Goal: Task Accomplishment & Management: Use online tool/utility

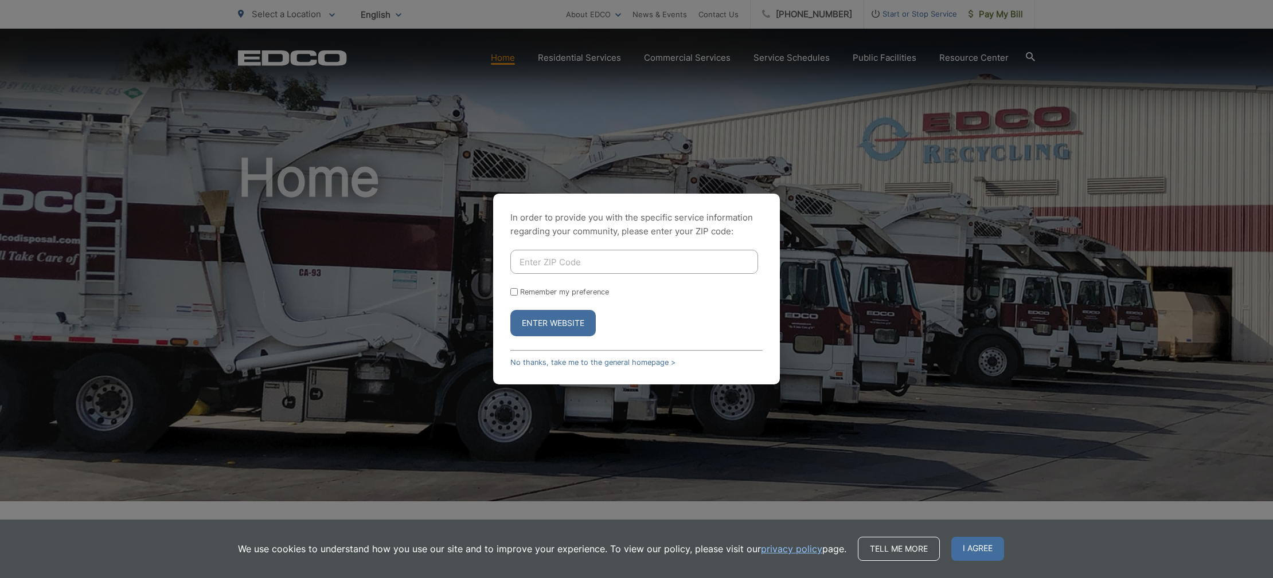
click at [518, 261] on input "Enter ZIP Code" at bounding box center [634, 262] width 248 height 24
type input "92103"
click at [561, 323] on button "Enter Website" at bounding box center [552, 323] width 85 height 26
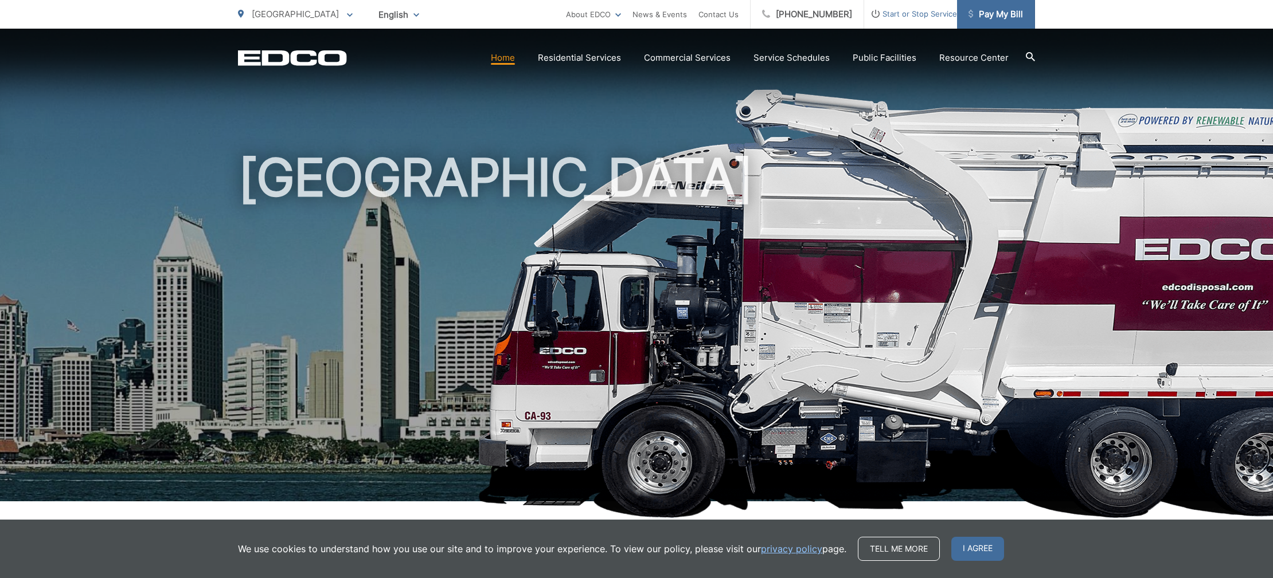
click at [1010, 16] on span "Pay My Bill" at bounding box center [995, 14] width 54 height 14
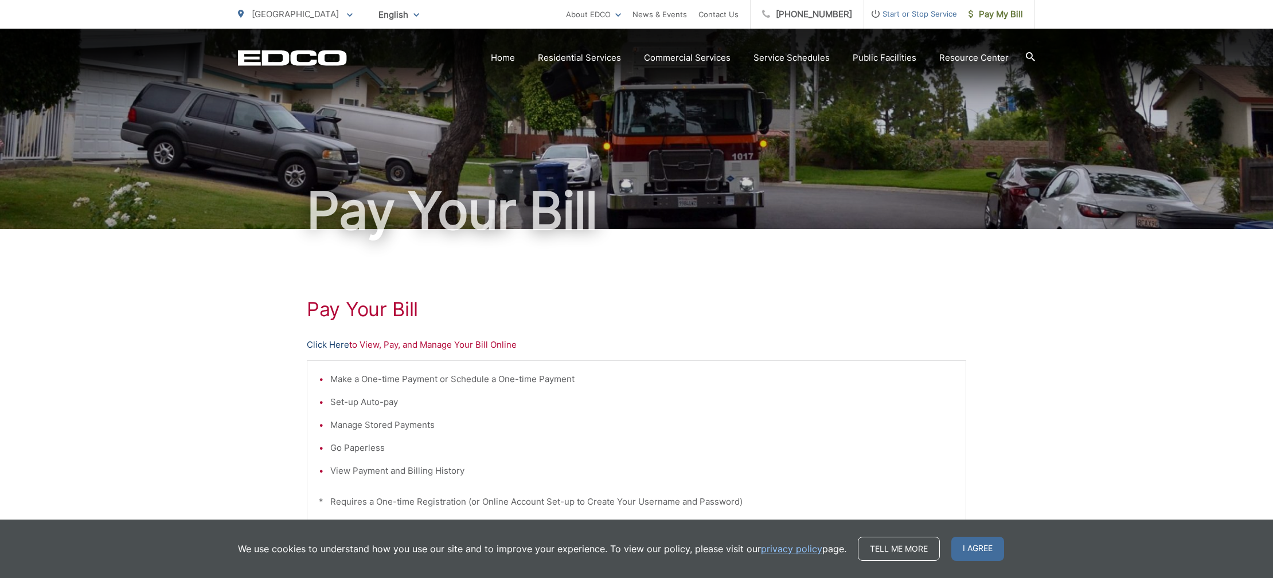
click at [333, 346] on link "Click Here" at bounding box center [328, 345] width 42 height 14
